Goal: Information Seeking & Learning: Learn about a topic

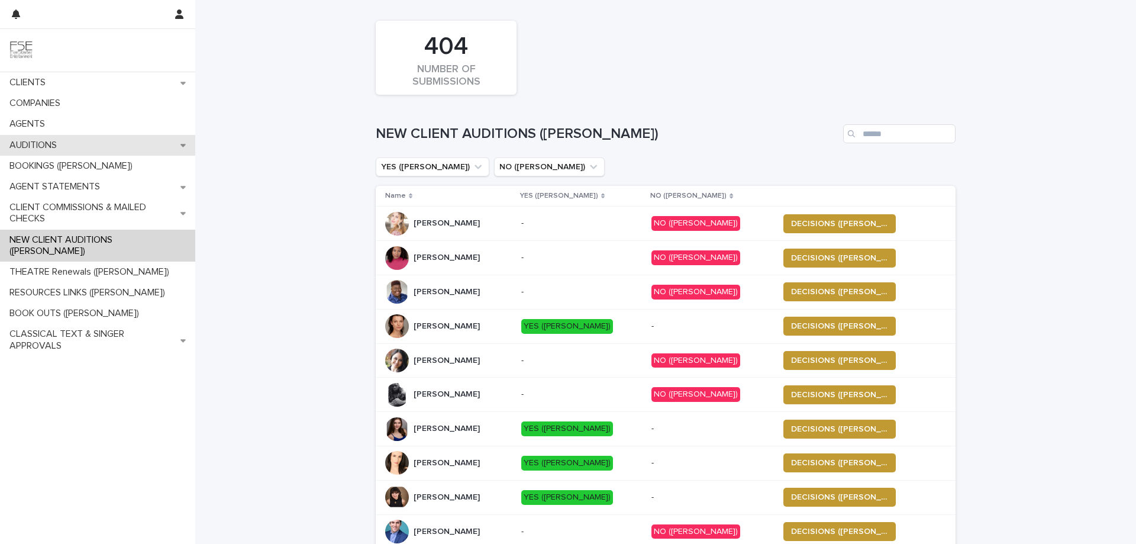
click at [54, 148] on p "AUDITIONS" at bounding box center [36, 145] width 62 height 11
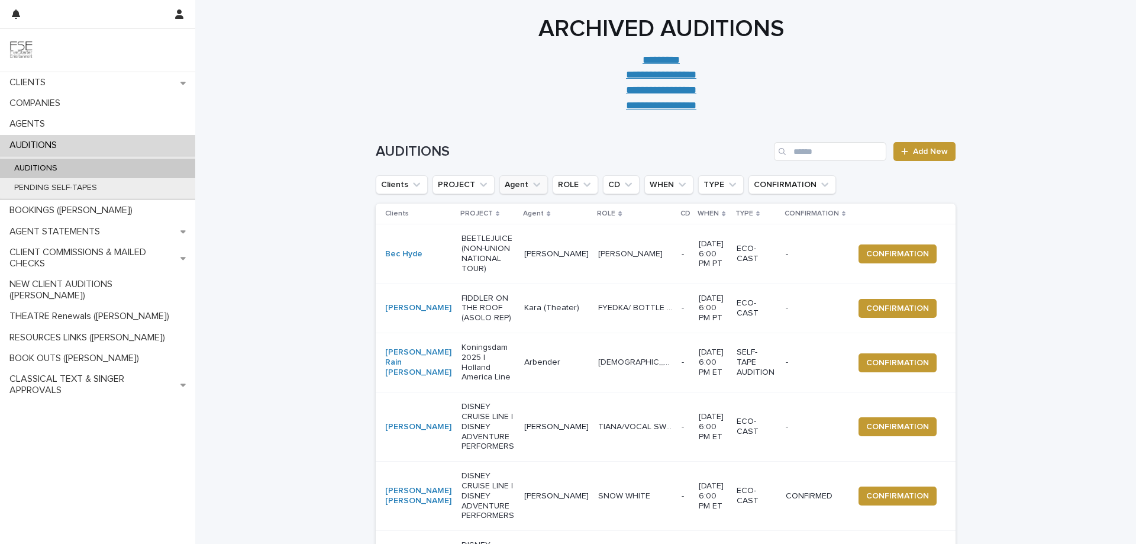
click at [533, 185] on icon "Agent" at bounding box center [536, 185] width 7 height 4
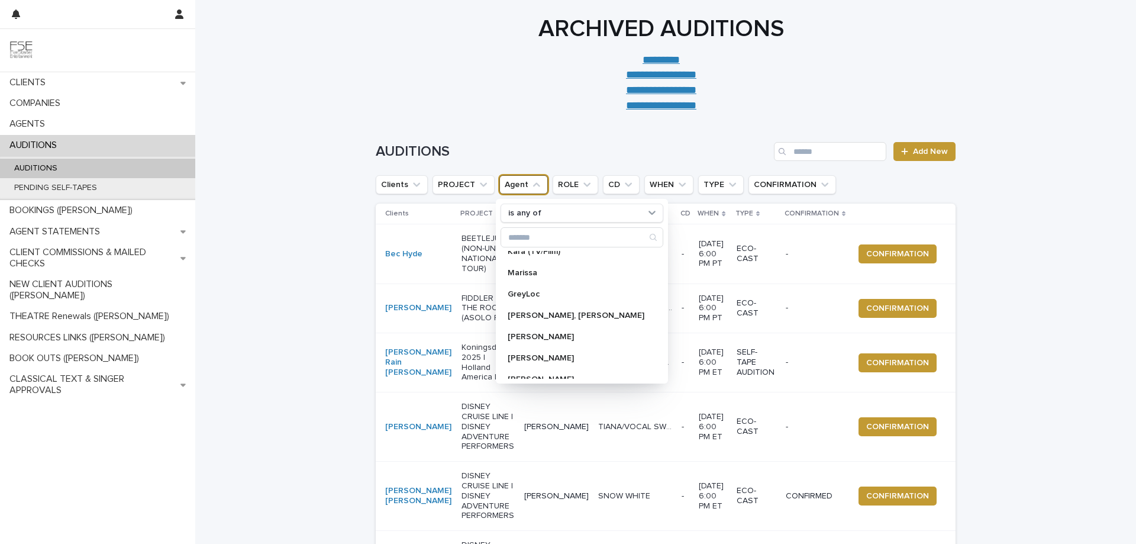
scroll to position [237, 0]
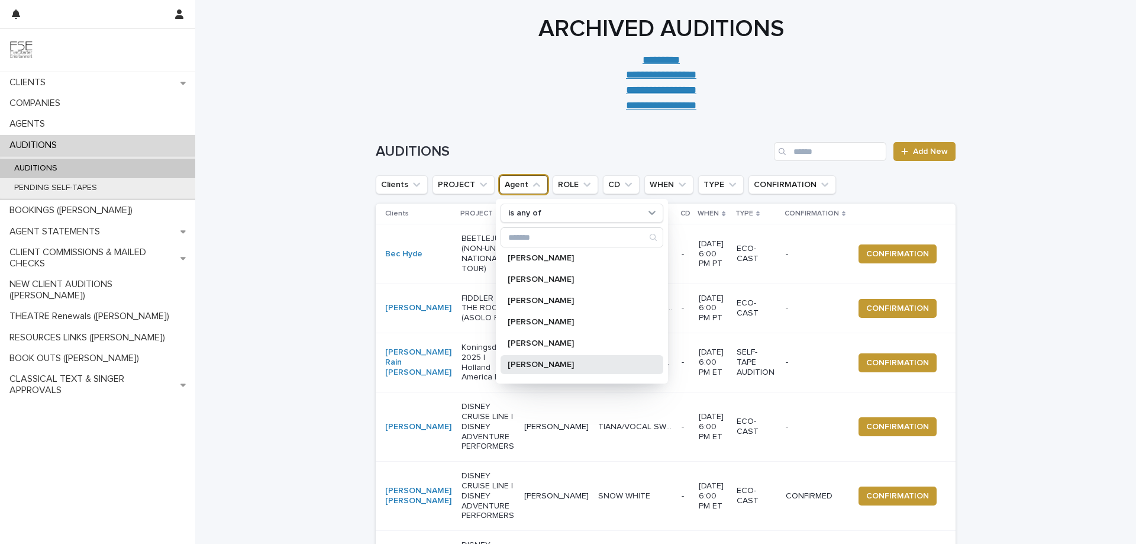
click at [562, 365] on p "[PERSON_NAME]" at bounding box center [575, 364] width 137 height 8
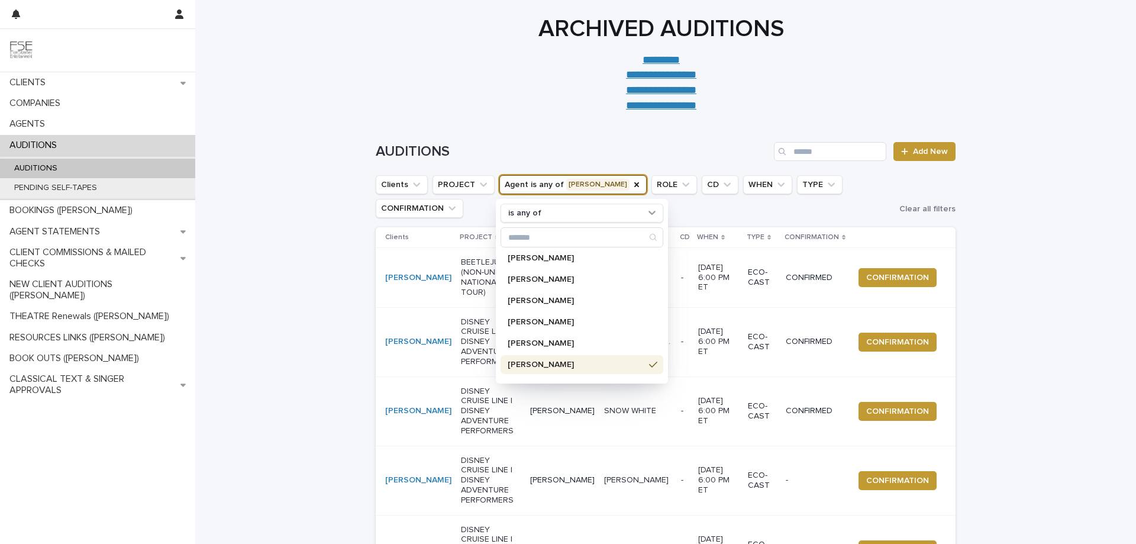
click at [377, 76] on div "**********" at bounding box center [661, 64] width 591 height 98
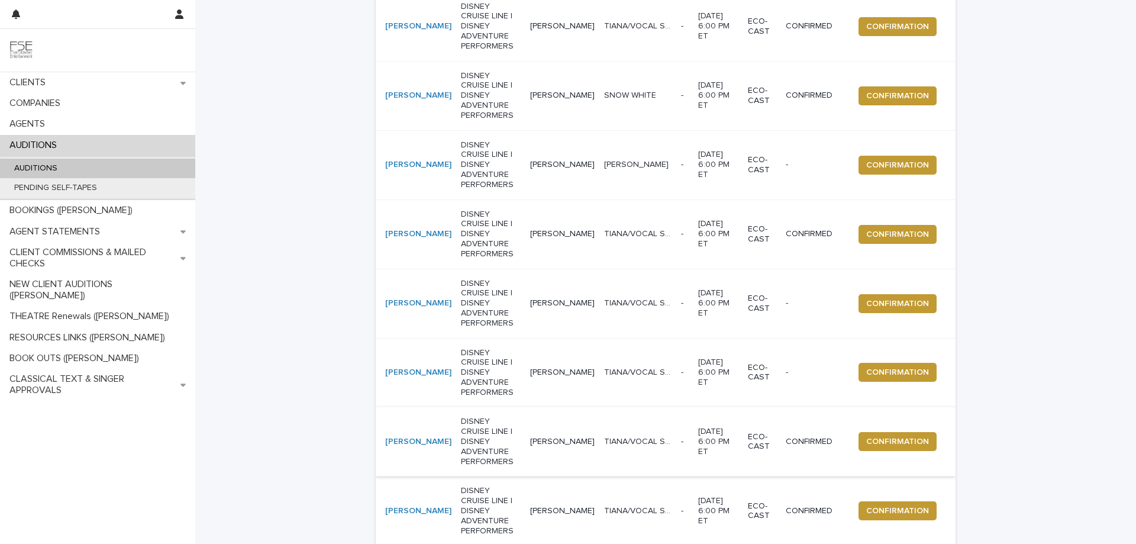
scroll to position [395, 0]
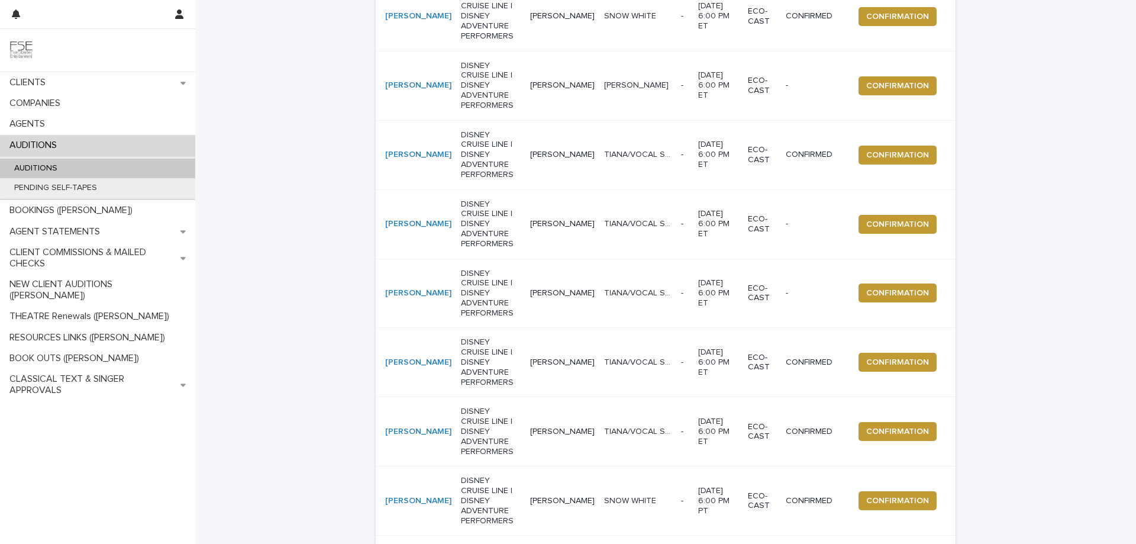
click at [917, 543] on span "Next" at bounding box center [923, 552] width 26 height 8
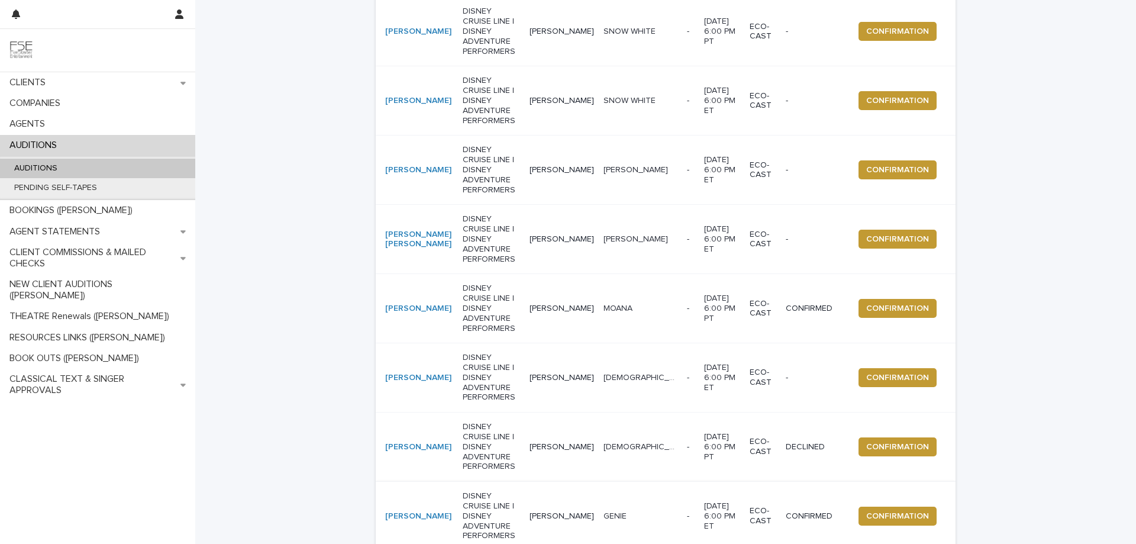
scroll to position [399, 0]
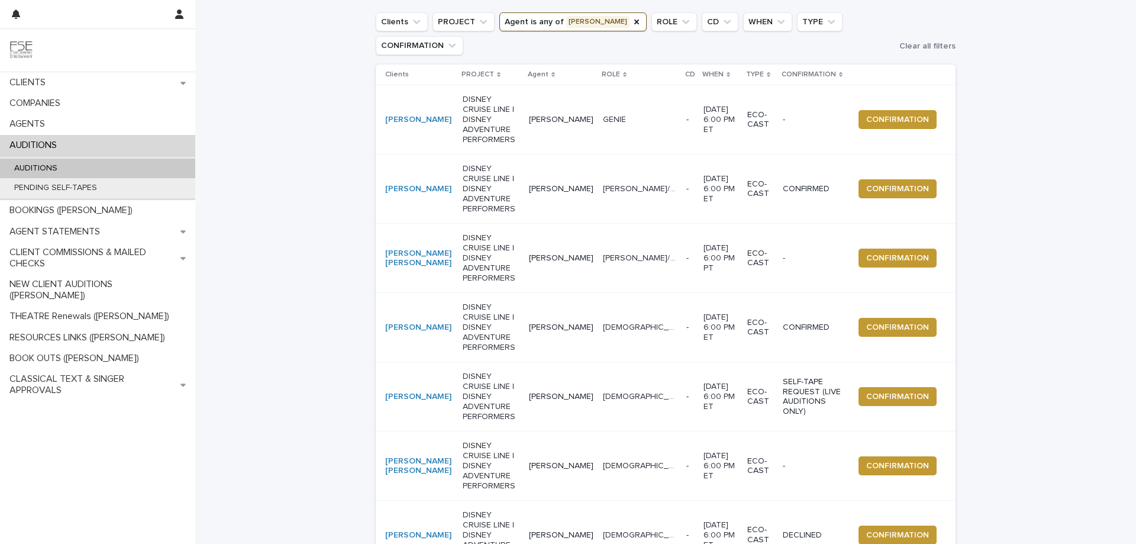
scroll to position [241, 0]
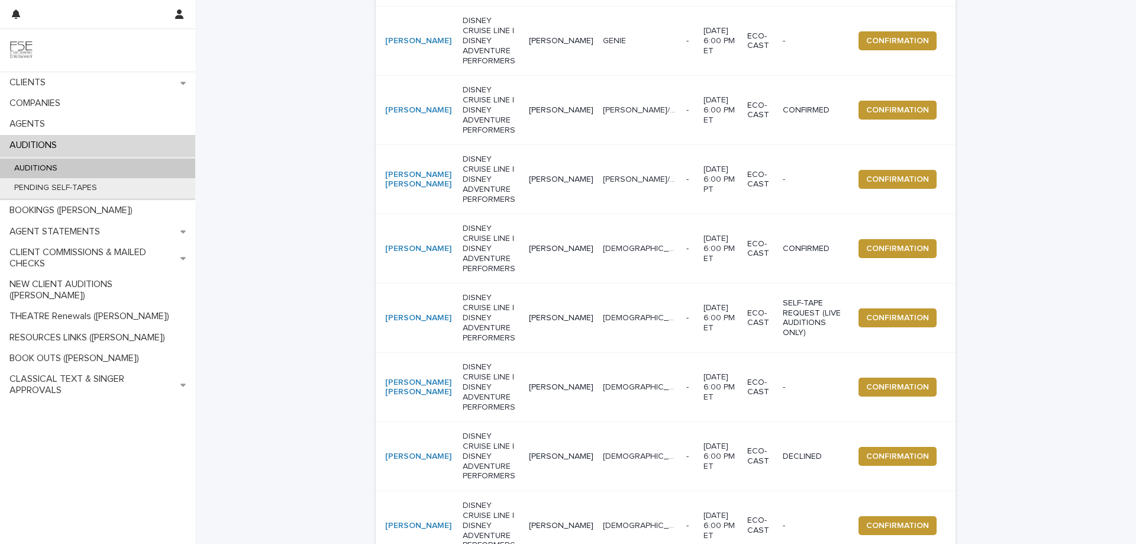
click at [503, 431] on p "DISNEY CRUISE LINE | DISNEY ADVENTURE PERFORMERS" at bounding box center [491, 456] width 57 height 50
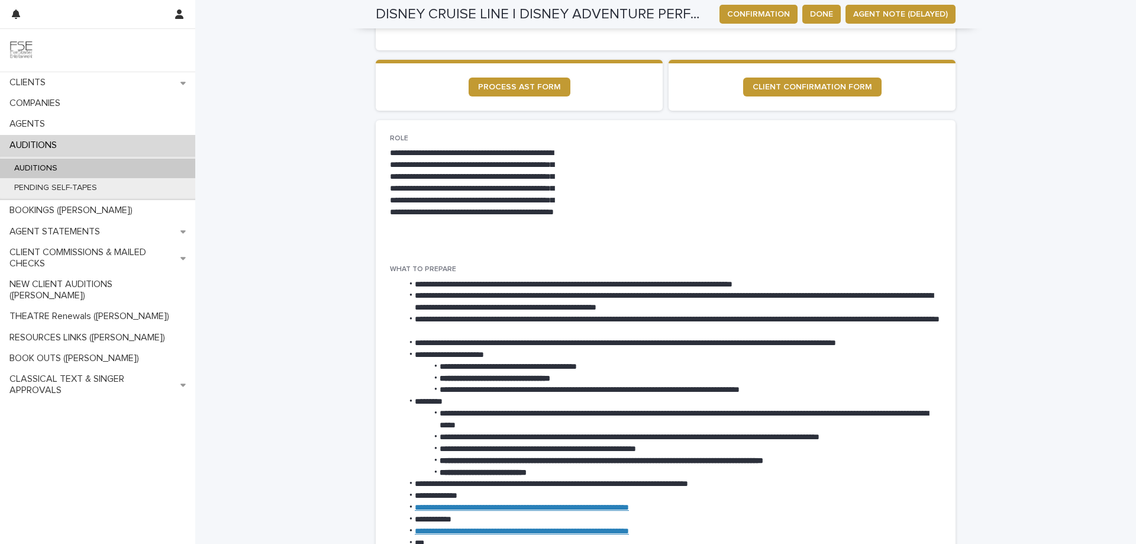
scroll to position [395, 0]
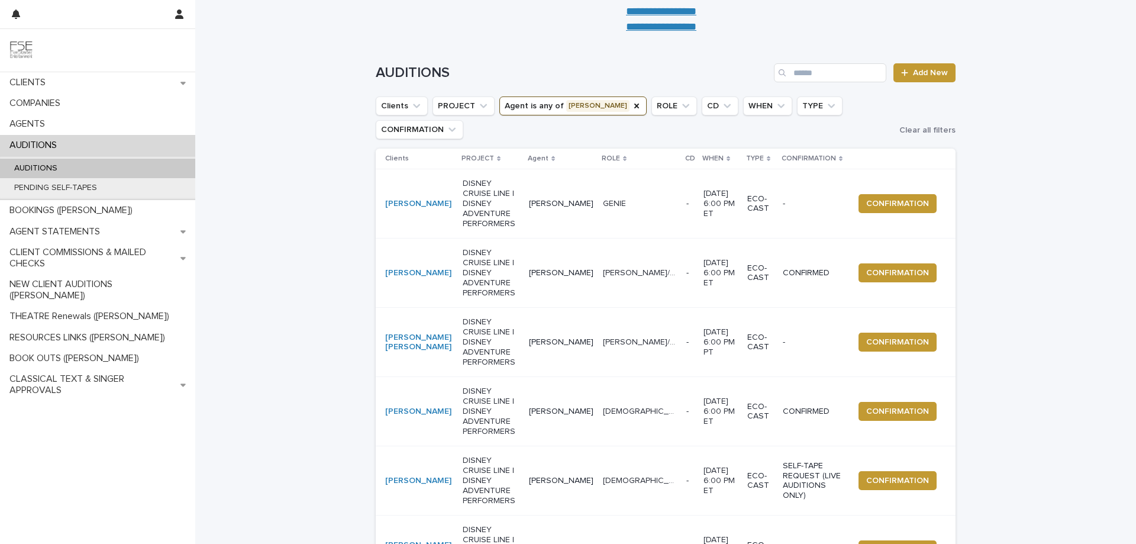
scroll to position [338, 0]
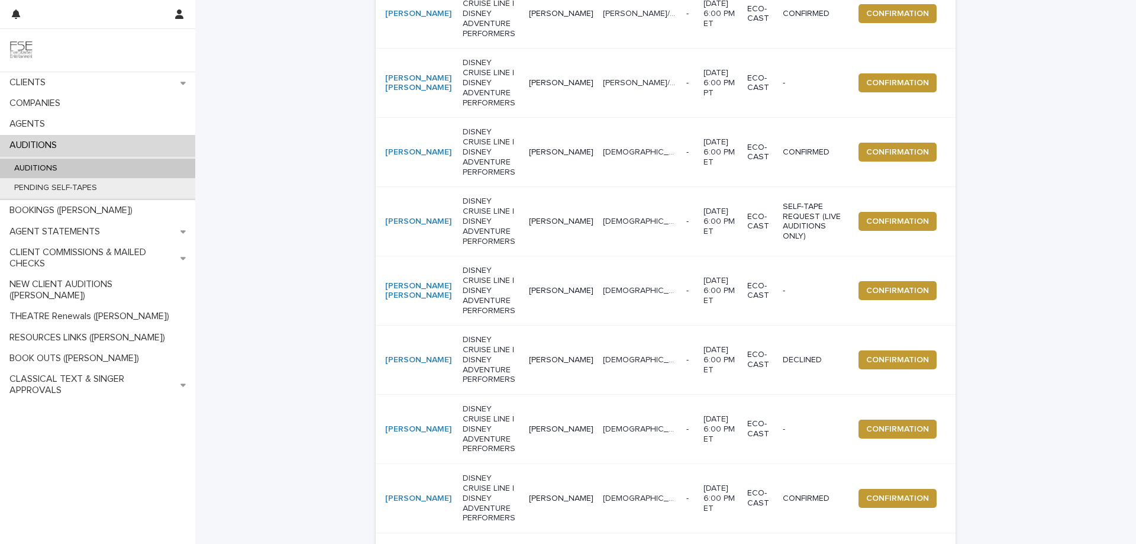
click at [423, 350] on div "[PERSON_NAME]" at bounding box center [419, 360] width 68 height 20
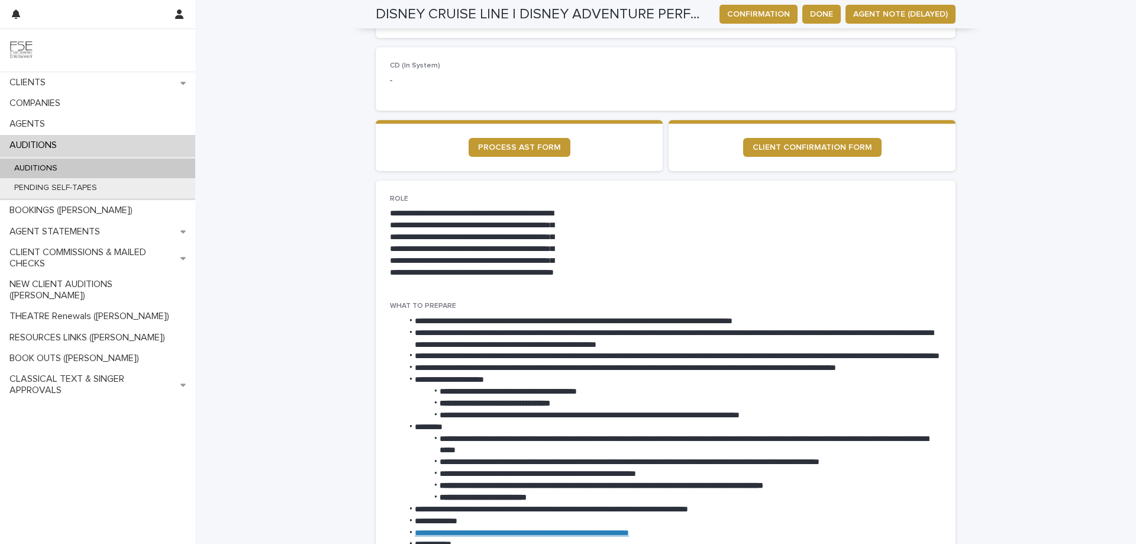
scroll to position [986, 0]
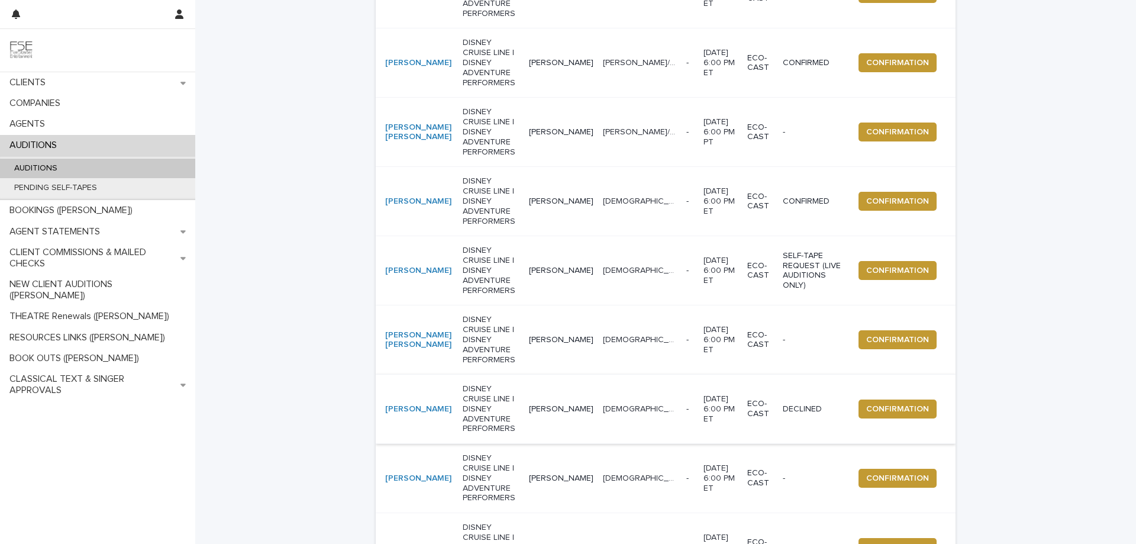
scroll to position [315, 0]
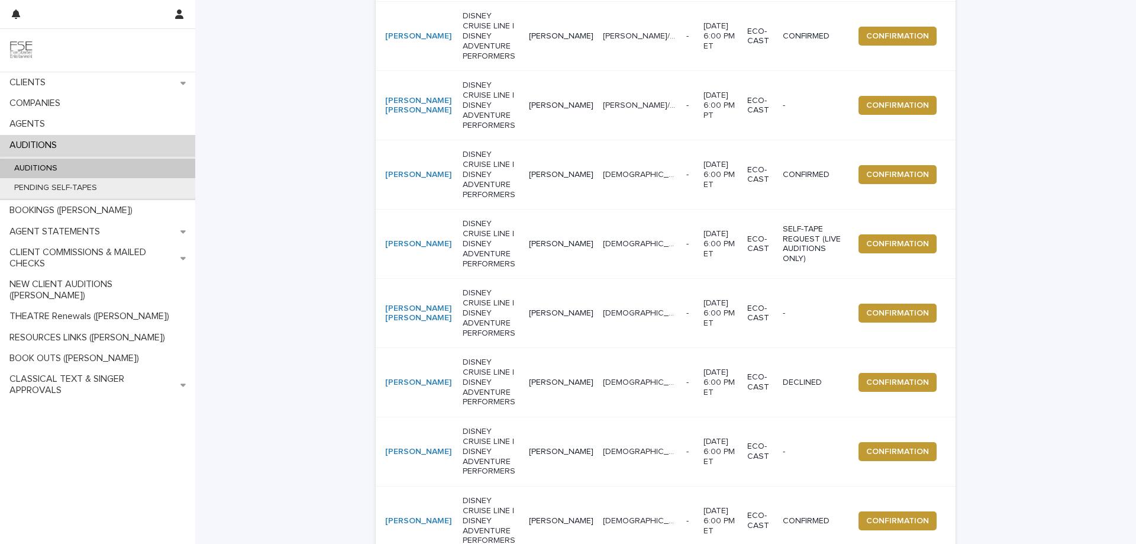
click at [803, 377] on p "DECLINED" at bounding box center [814, 382] width 62 height 10
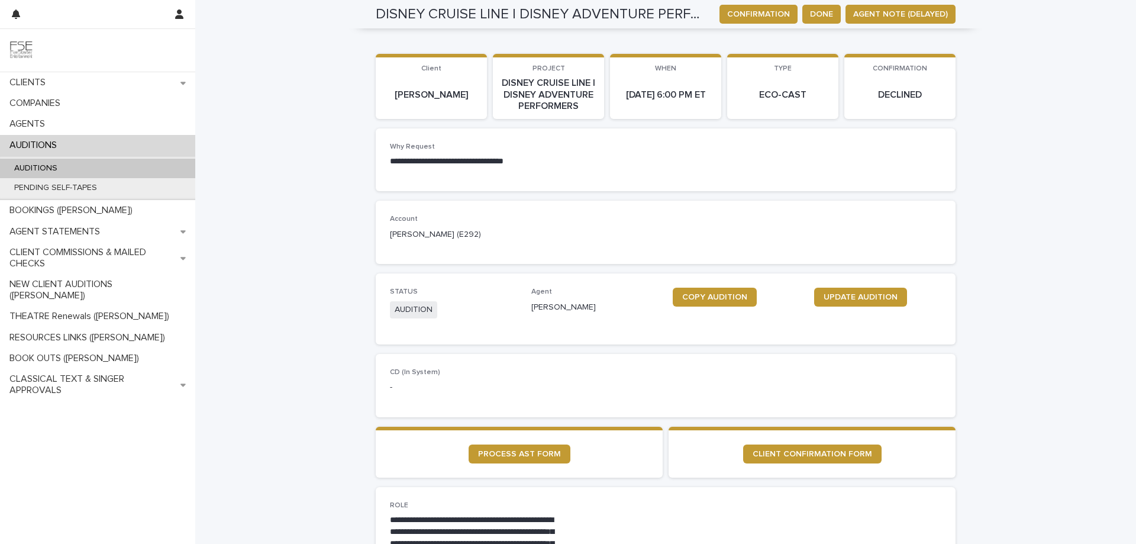
scroll to position [15, 0]
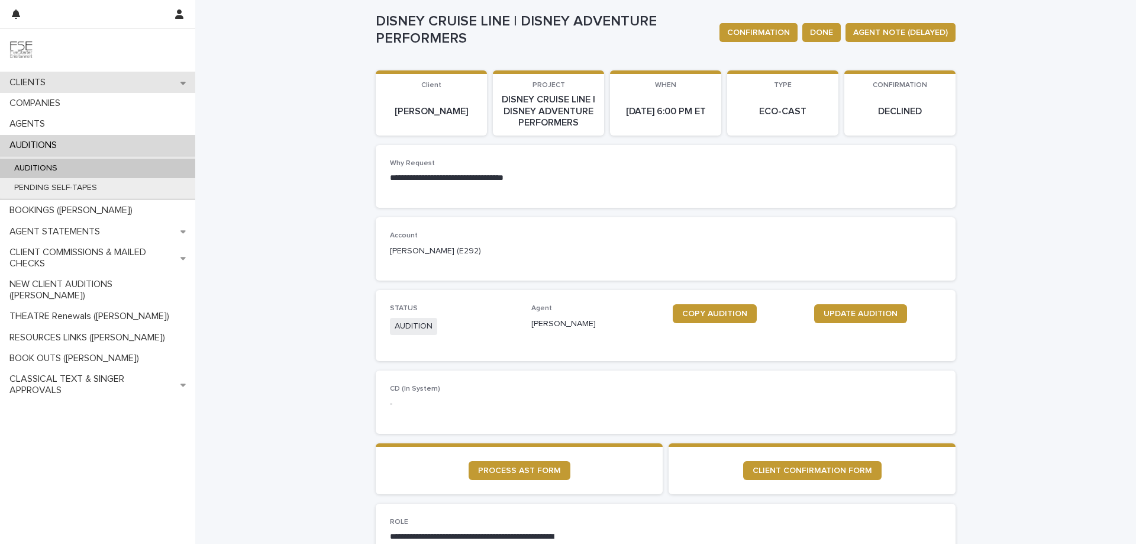
click at [61, 82] on div "CLIENTS" at bounding box center [97, 82] width 195 height 21
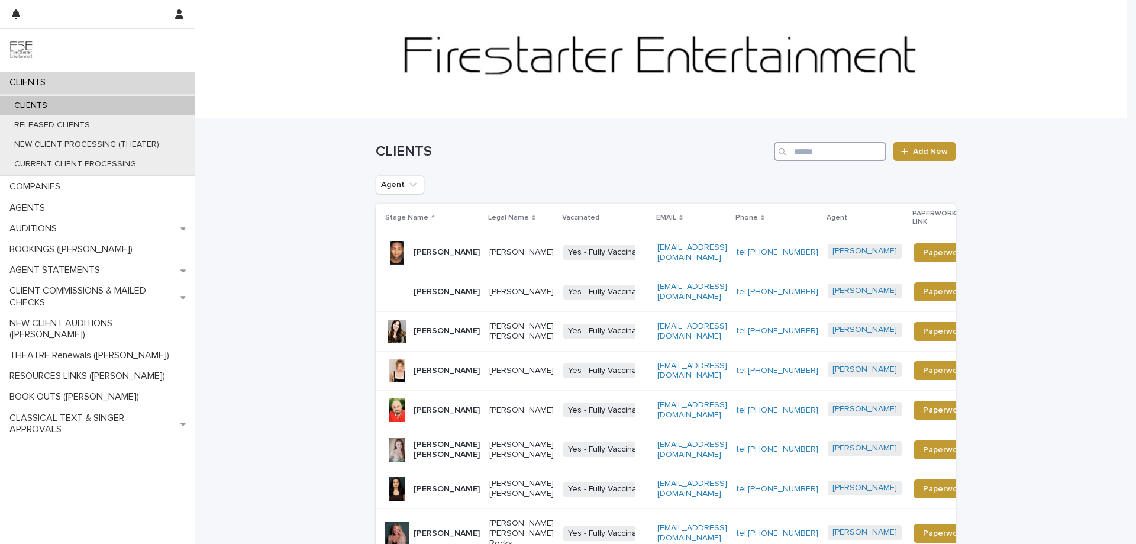
click at [827, 150] on input "Search" at bounding box center [830, 151] width 112 height 19
type input "******"
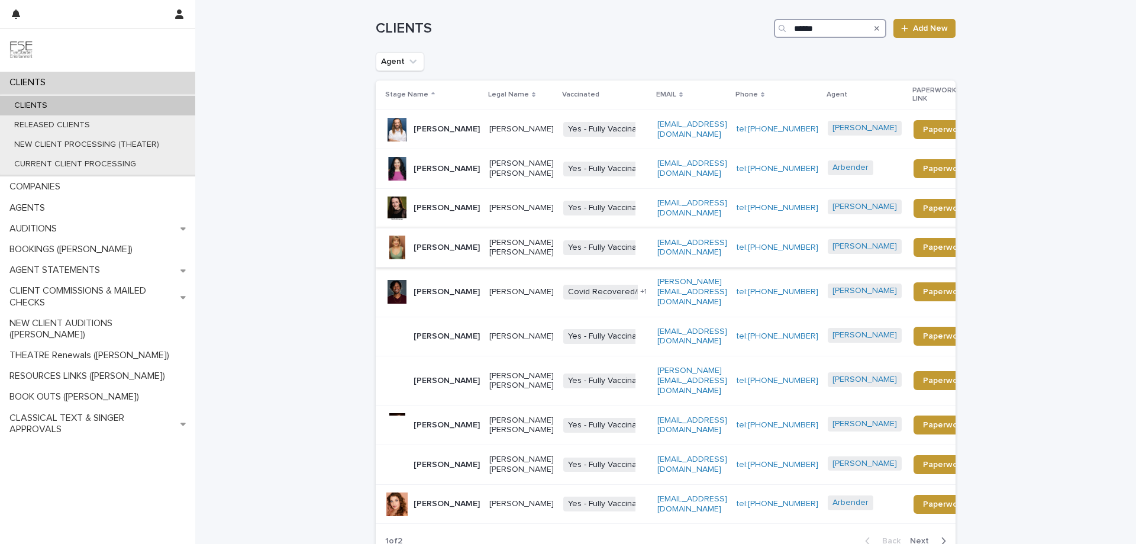
scroll to position [158, 0]
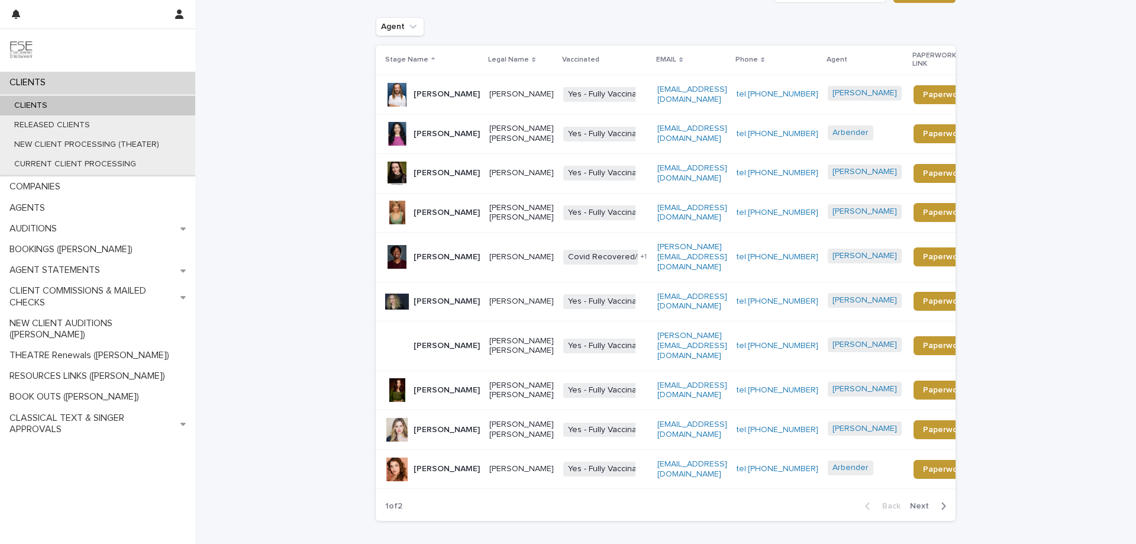
click at [920, 502] on span "Next" at bounding box center [923, 506] width 26 height 8
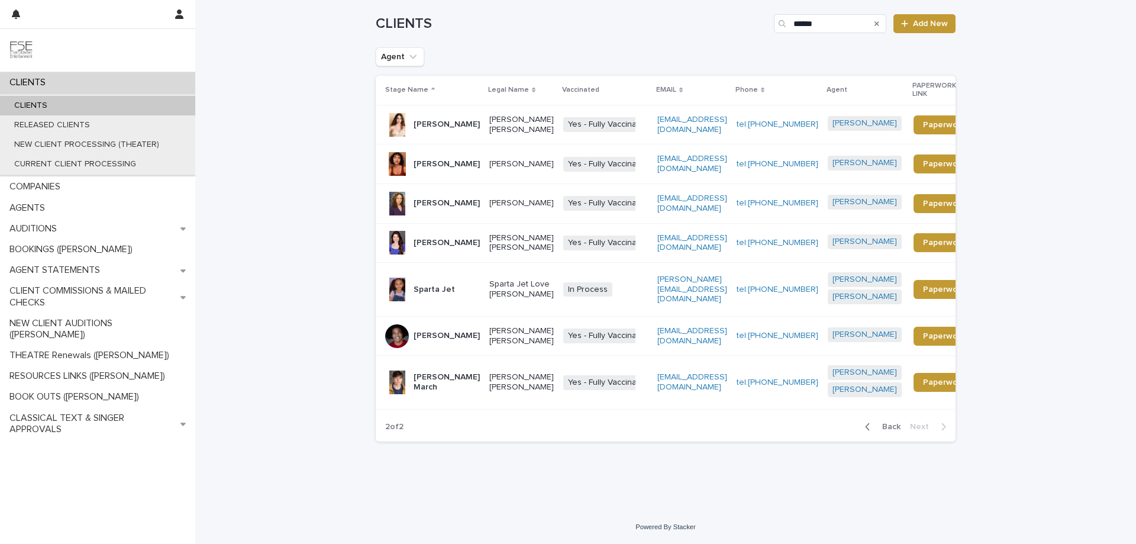
scroll to position [114, 0]
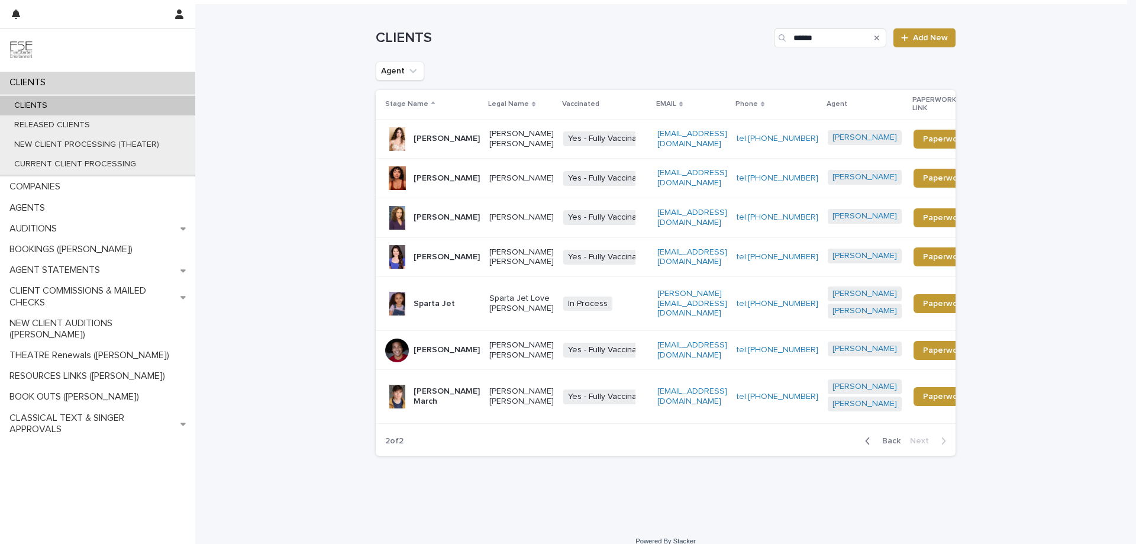
click at [437, 173] on p "[PERSON_NAME]" at bounding box center [446, 178] width 66 height 10
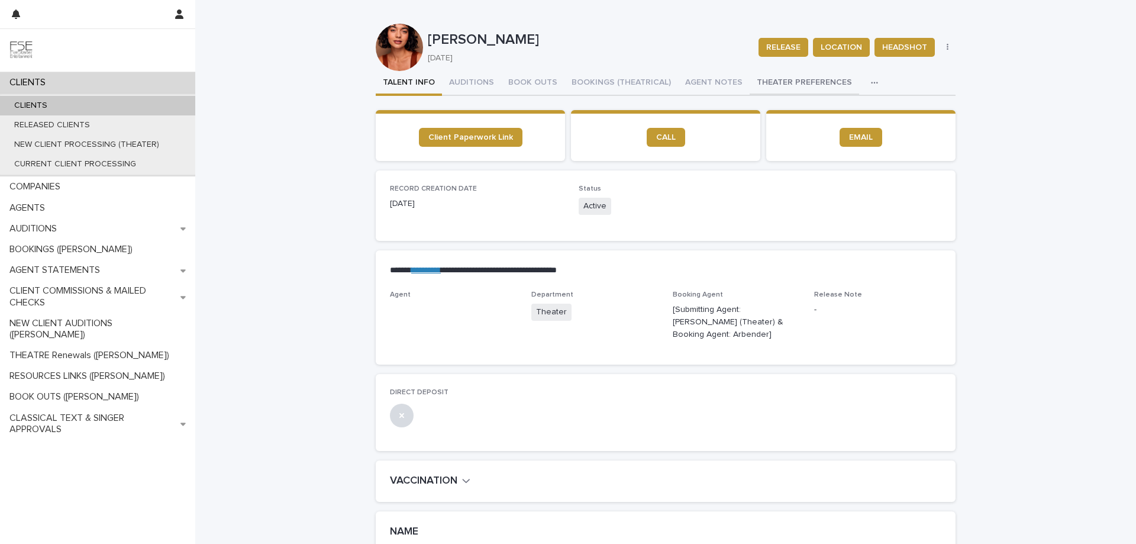
click at [780, 83] on button "THEATER PREFERENCES" at bounding box center [803, 83] width 109 height 25
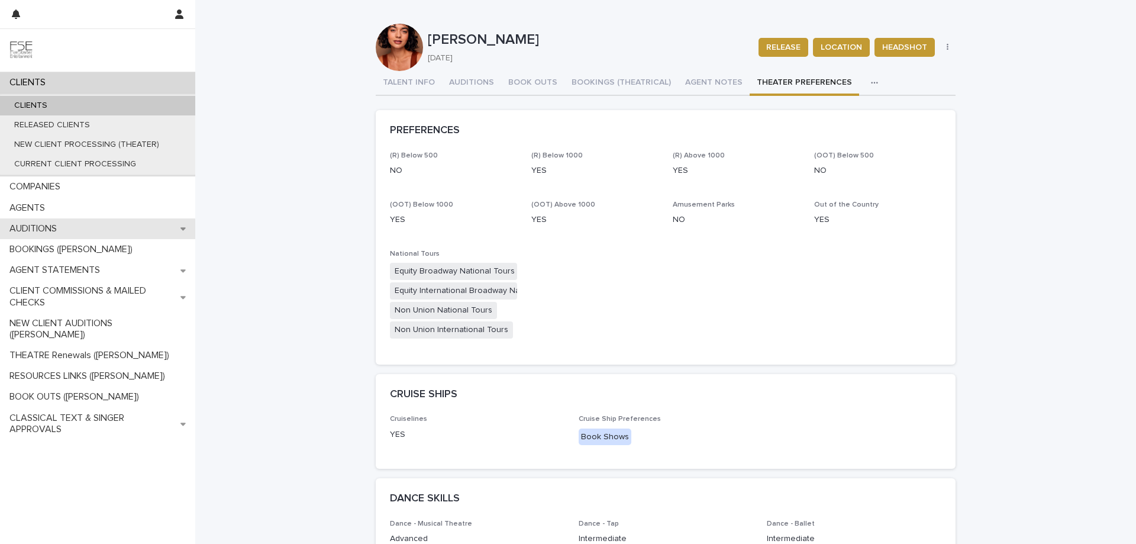
click at [47, 228] on p "AUDITIONS" at bounding box center [36, 228] width 62 height 11
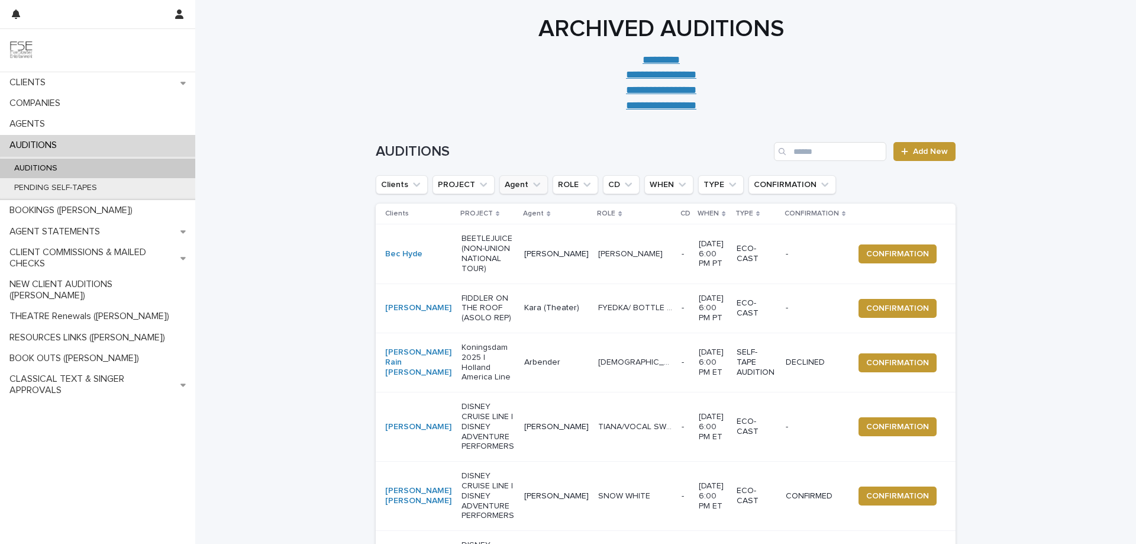
click at [533, 184] on icon "Agent" at bounding box center [536, 185] width 7 height 4
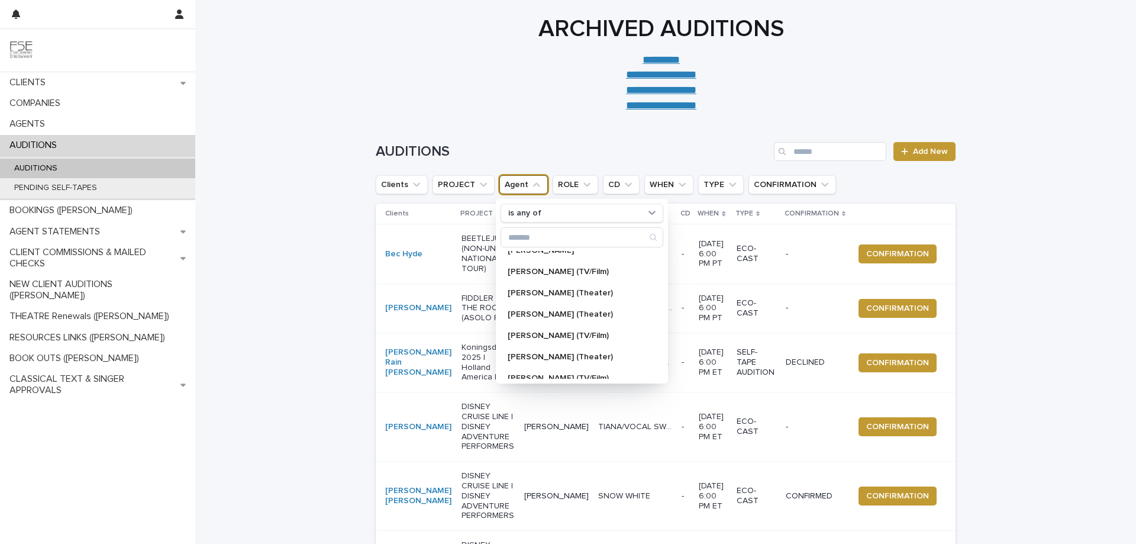
scroll to position [315, 0]
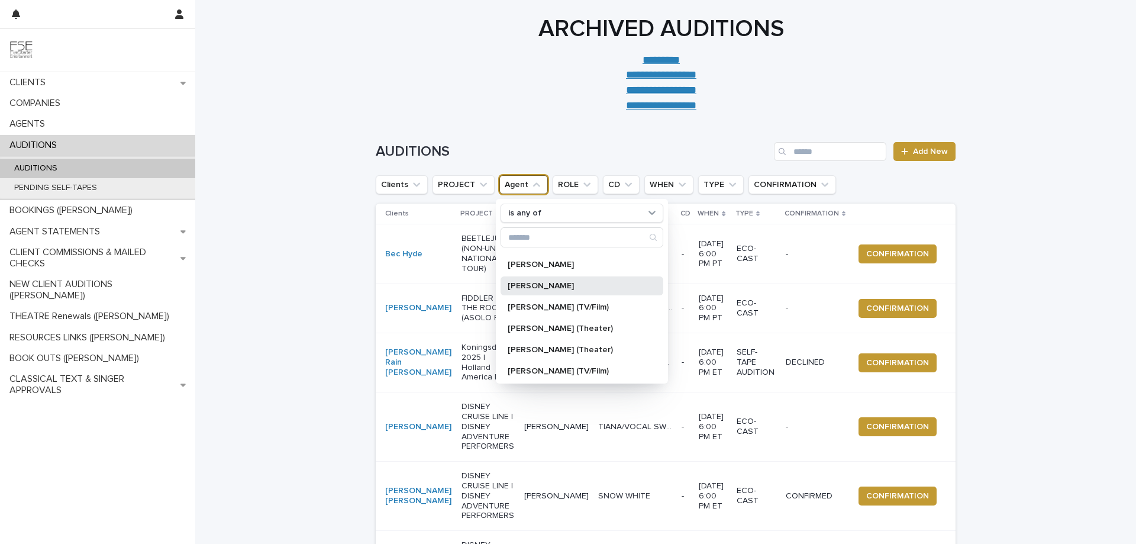
click at [543, 283] on p "[PERSON_NAME]" at bounding box center [575, 286] width 137 height 8
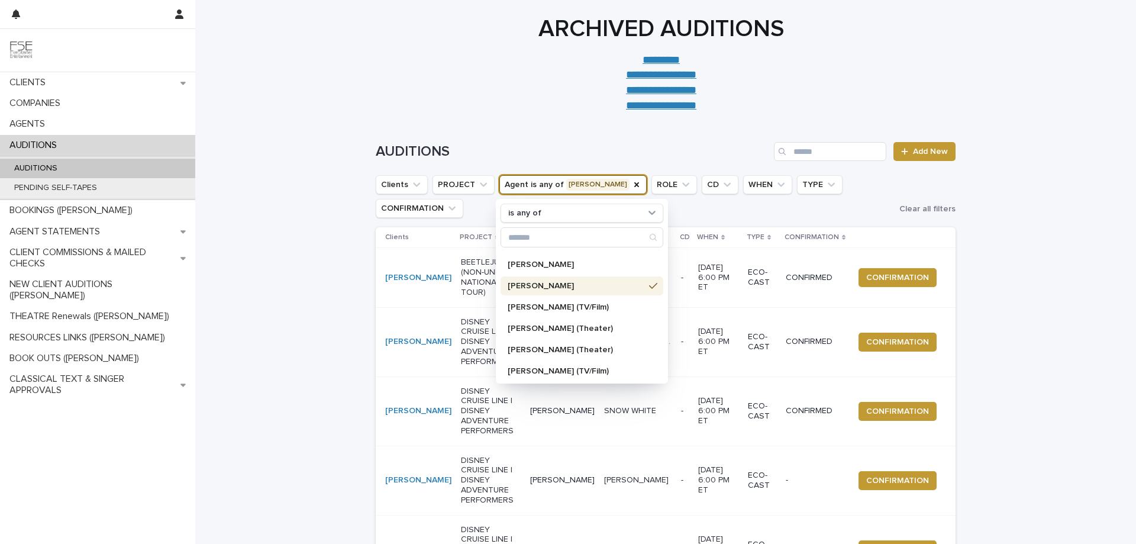
click at [393, 39] on h1 "ARCHIVED AUDITIONS" at bounding box center [661, 29] width 580 height 28
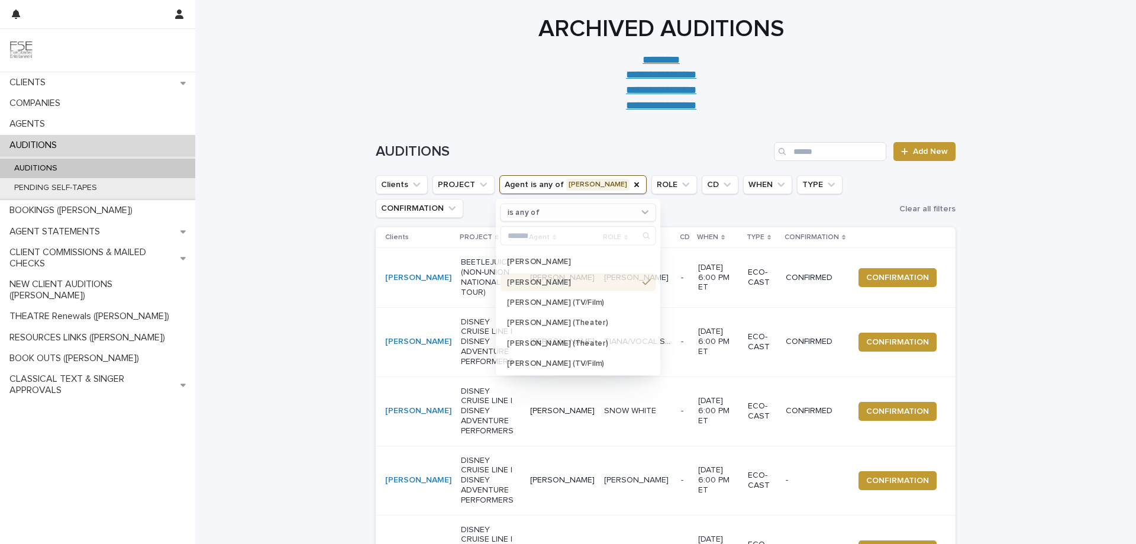
click at [393, 39] on h1 "ARCHIVED AUDITIONS" at bounding box center [661, 29] width 580 height 28
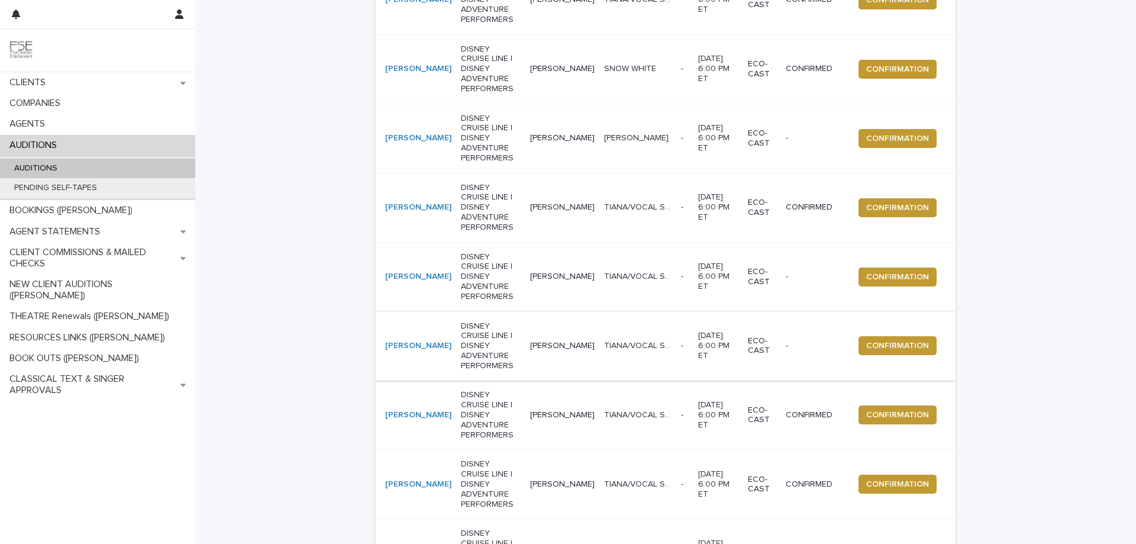
scroll to position [315, 0]
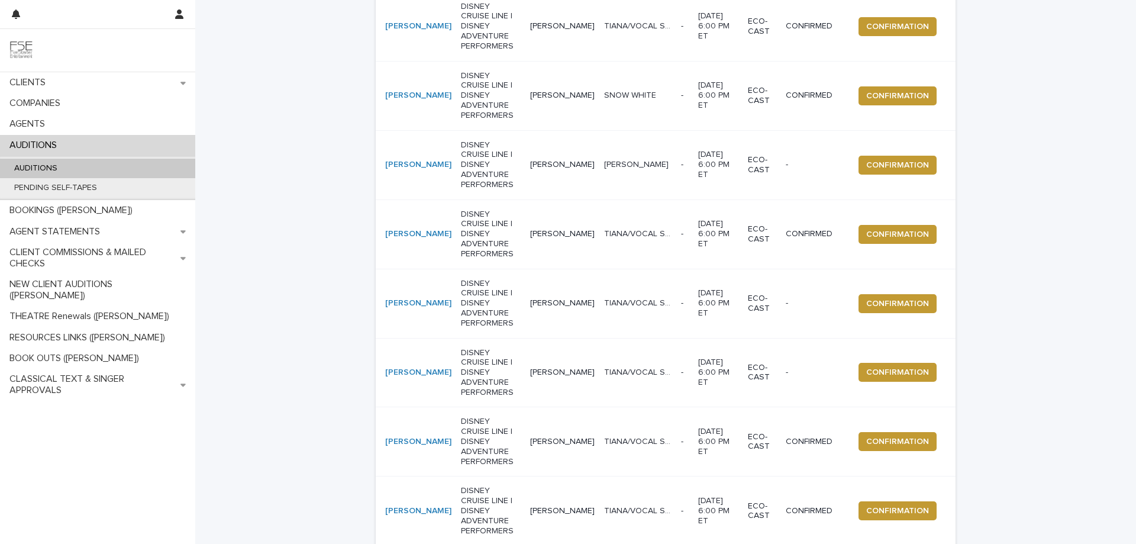
click at [124, 147] on div "AUDITIONS" at bounding box center [97, 145] width 195 height 21
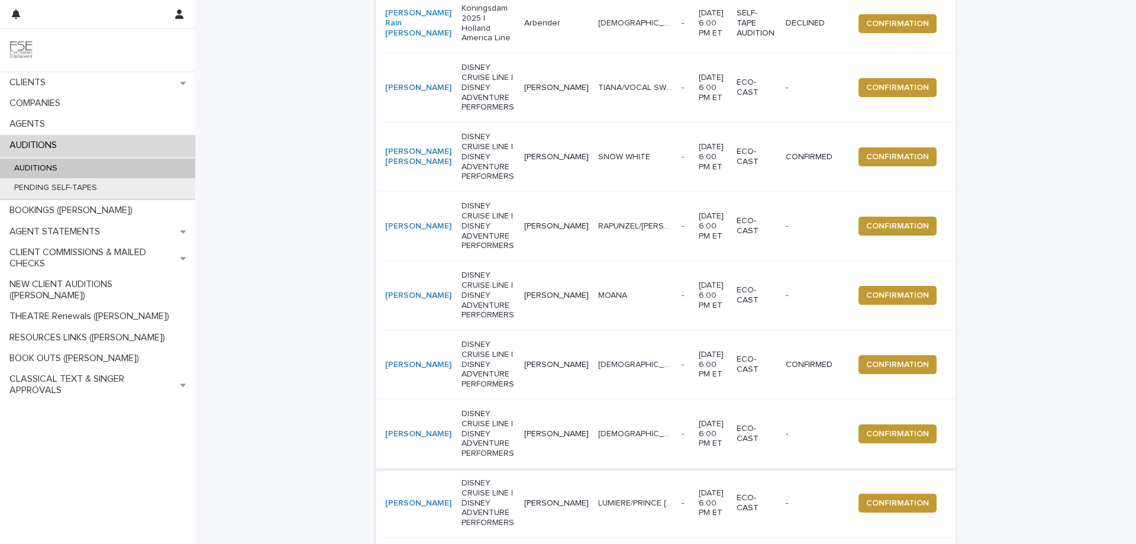
scroll to position [79, 0]
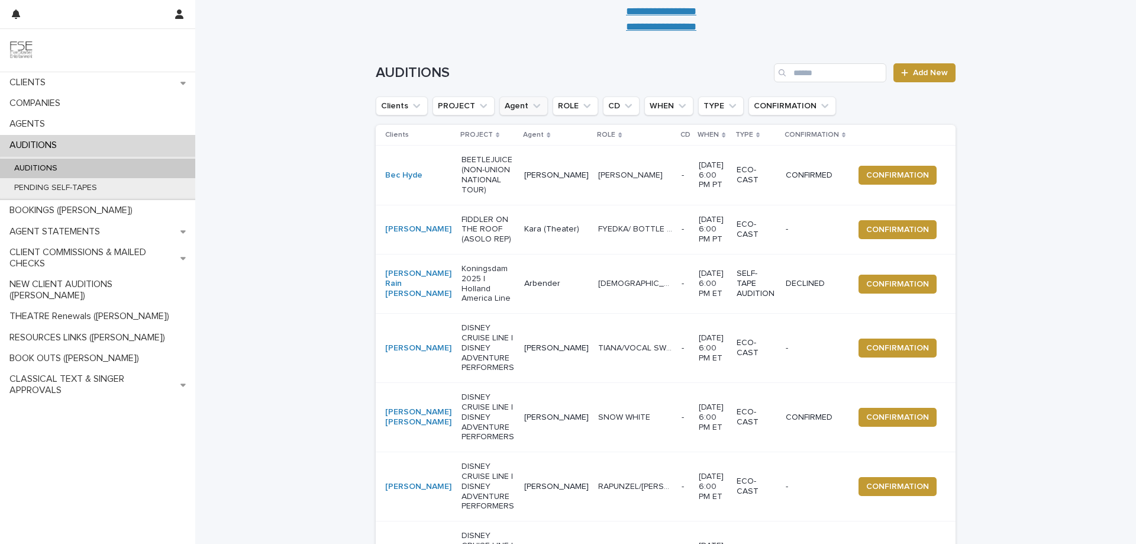
click at [531, 104] on icon "Agent" at bounding box center [537, 106] width 12 height 12
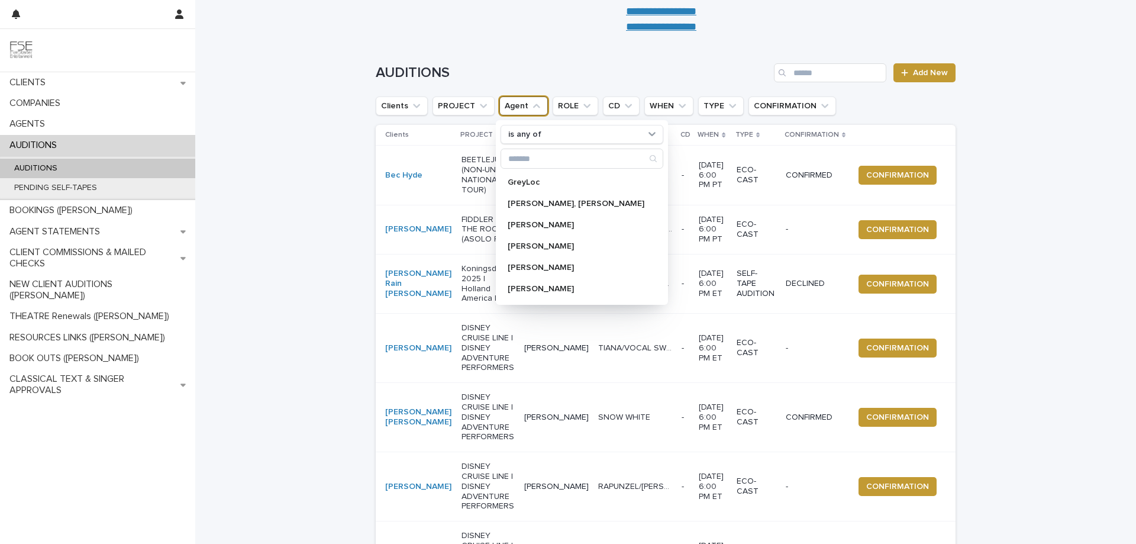
scroll to position [237, 0]
click at [565, 285] on p "[PERSON_NAME]" at bounding box center [575, 286] width 137 height 8
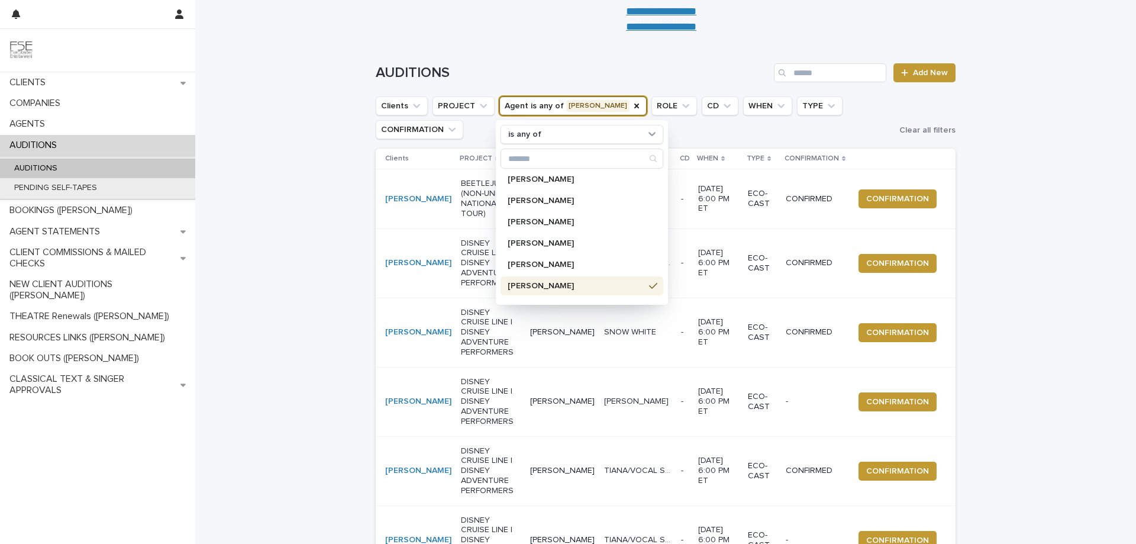
click at [311, 86] on div "Loading... Saving… Loading... Saving… AUDITIONS Add New Clients PROJECT Agent i…" at bounding box center [665, 496] width 940 height 912
